Goal: Task Accomplishment & Management: Manage account settings

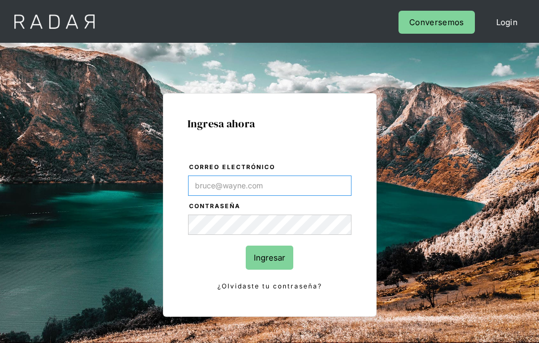
type input "[EMAIL_ADDRESS][PERSON_NAME][DOMAIN_NAME]"
click at [269, 257] on input "Ingresar" at bounding box center [270, 257] width 48 height 24
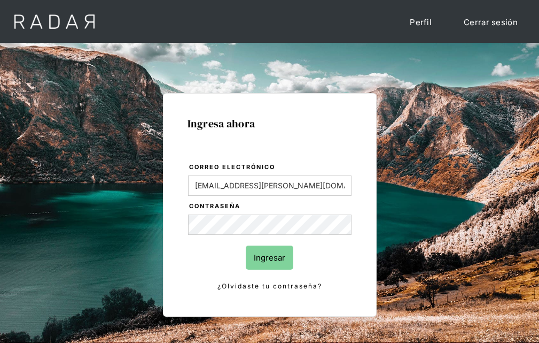
click at [269, 257] on input "Ingresar" at bounding box center [270, 257] width 48 height 24
